Goal: Check status: Check status

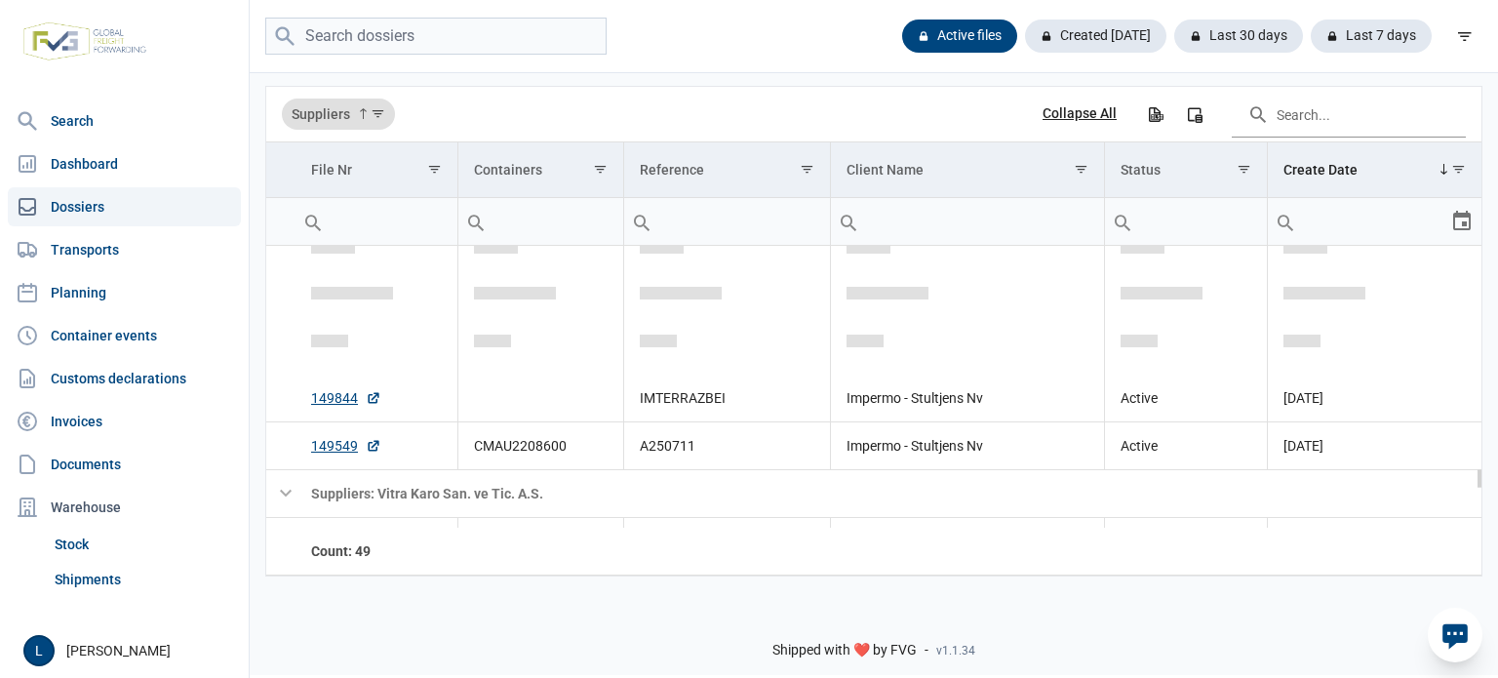
scroll to position [2952, 0]
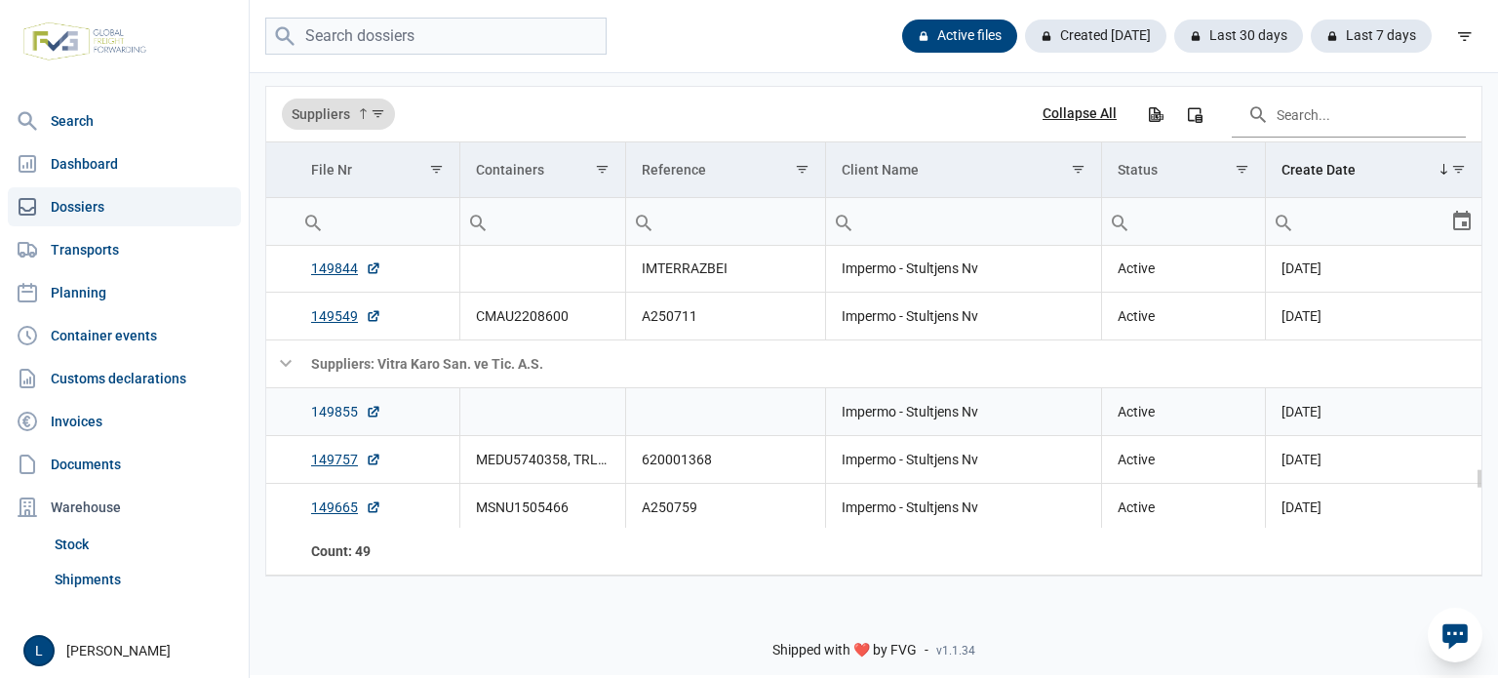
click at [345, 413] on link "149855" at bounding box center [346, 412] width 70 height 20
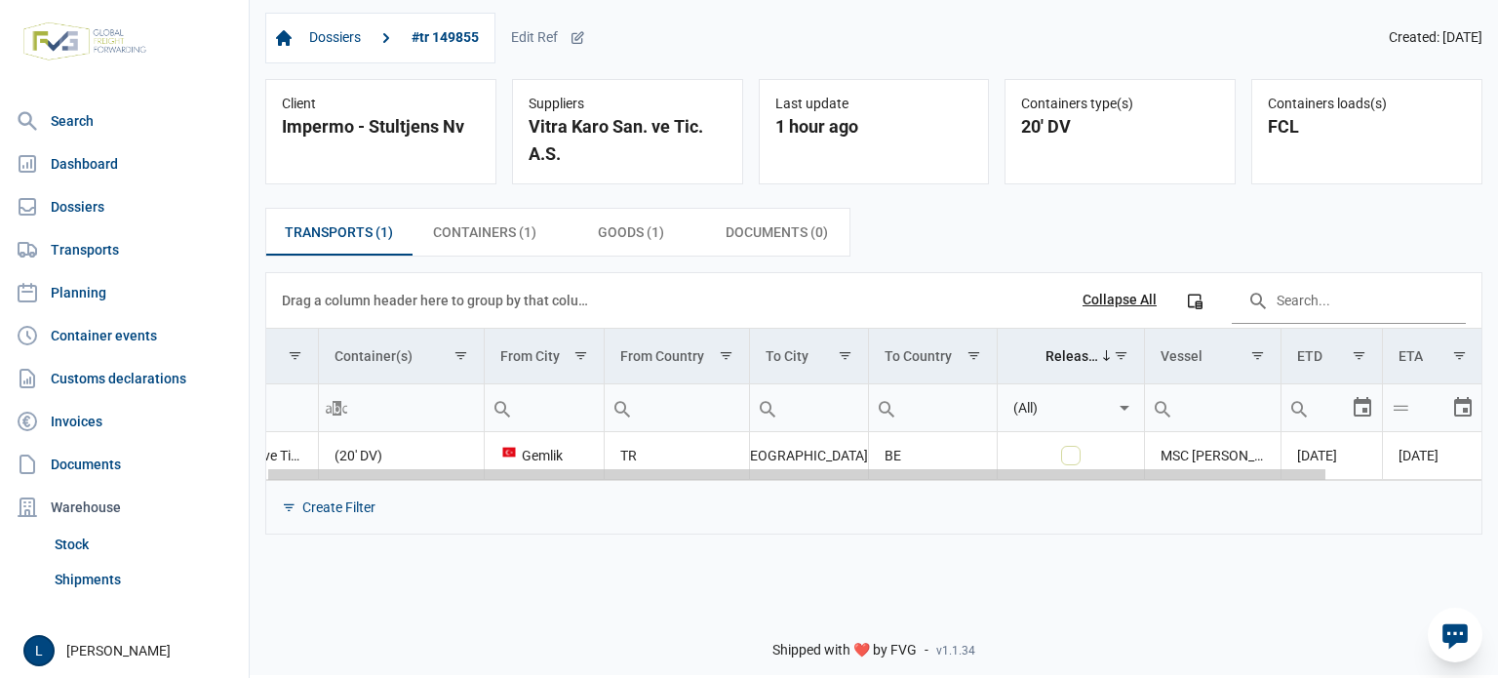
scroll to position [0, 176]
drag, startPoint x: 1252, startPoint y: 477, endPoint x: 1265, endPoint y: 475, distance: 12.8
click at [1482, 456] on body "For evaluation purposes only. Redistribution prohibited. Please register an exi…" at bounding box center [749, 305] width 1498 height 678
